Goal: Navigation & Orientation: Find specific page/section

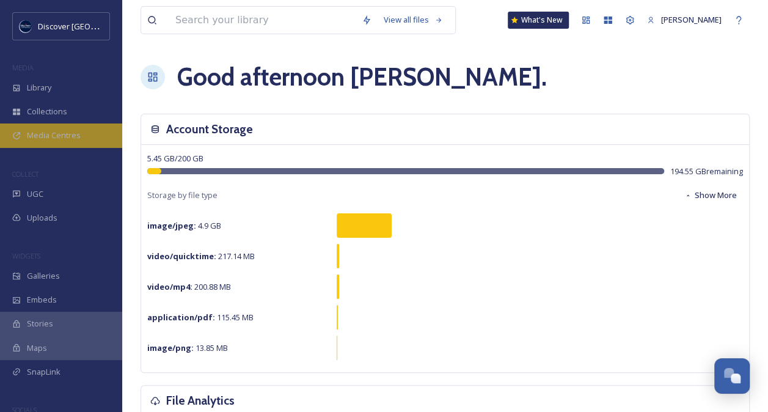
click at [64, 136] on span "Media Centres" at bounding box center [54, 136] width 54 height 12
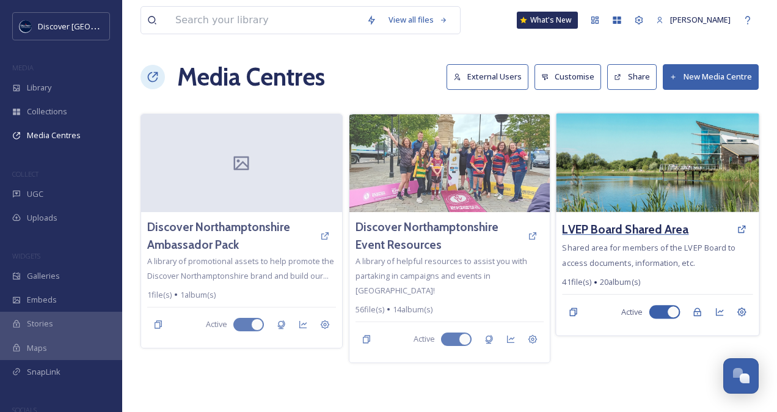
click at [640, 232] on h3 "LVEP Board Shared Area" at bounding box center [626, 230] width 127 height 18
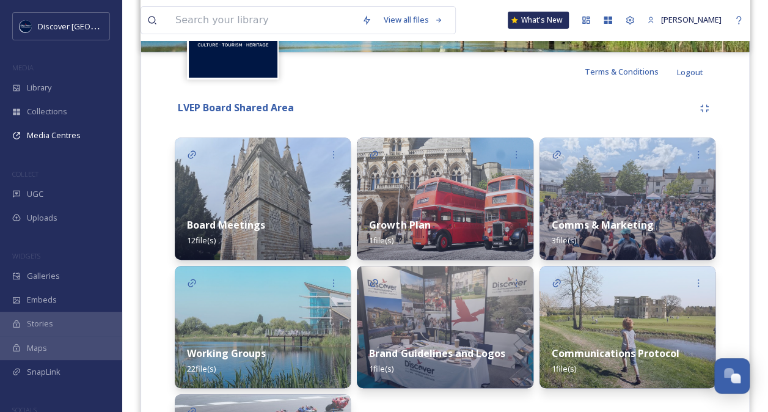
scroll to position [235, 0]
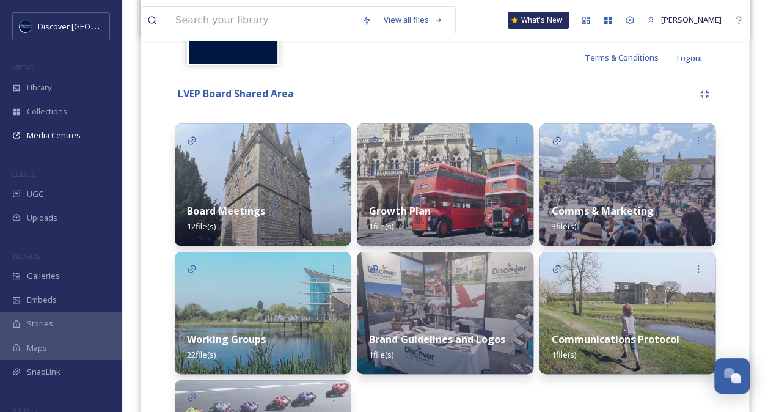
drag, startPoint x: 631, startPoint y: 237, endPoint x: 700, endPoint y: 211, distance: 73.7
click at [700, 211] on div "Comms & Marketing 3 file(s)" at bounding box center [628, 218] width 176 height 54
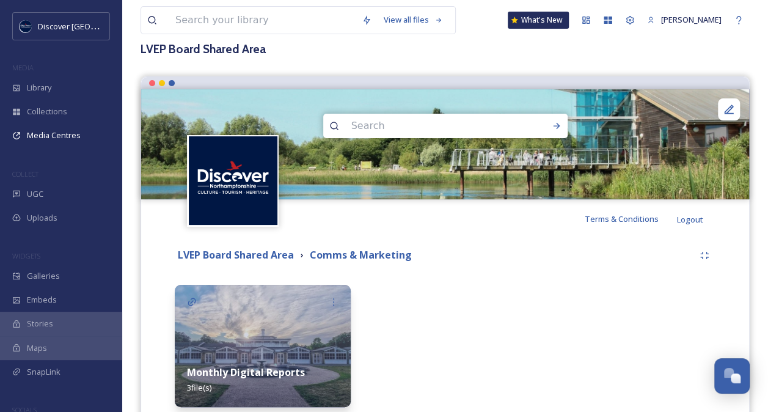
scroll to position [77, 0]
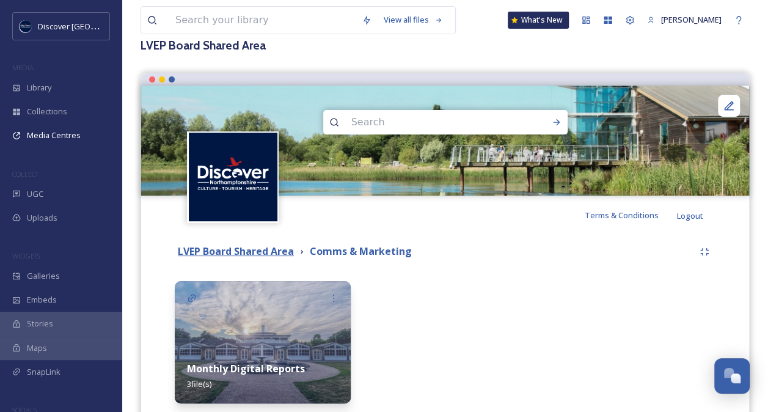
click at [255, 253] on strong "LVEP Board Shared Area" at bounding box center [236, 250] width 116 height 13
